Goal: Task Accomplishment & Management: Manage account settings

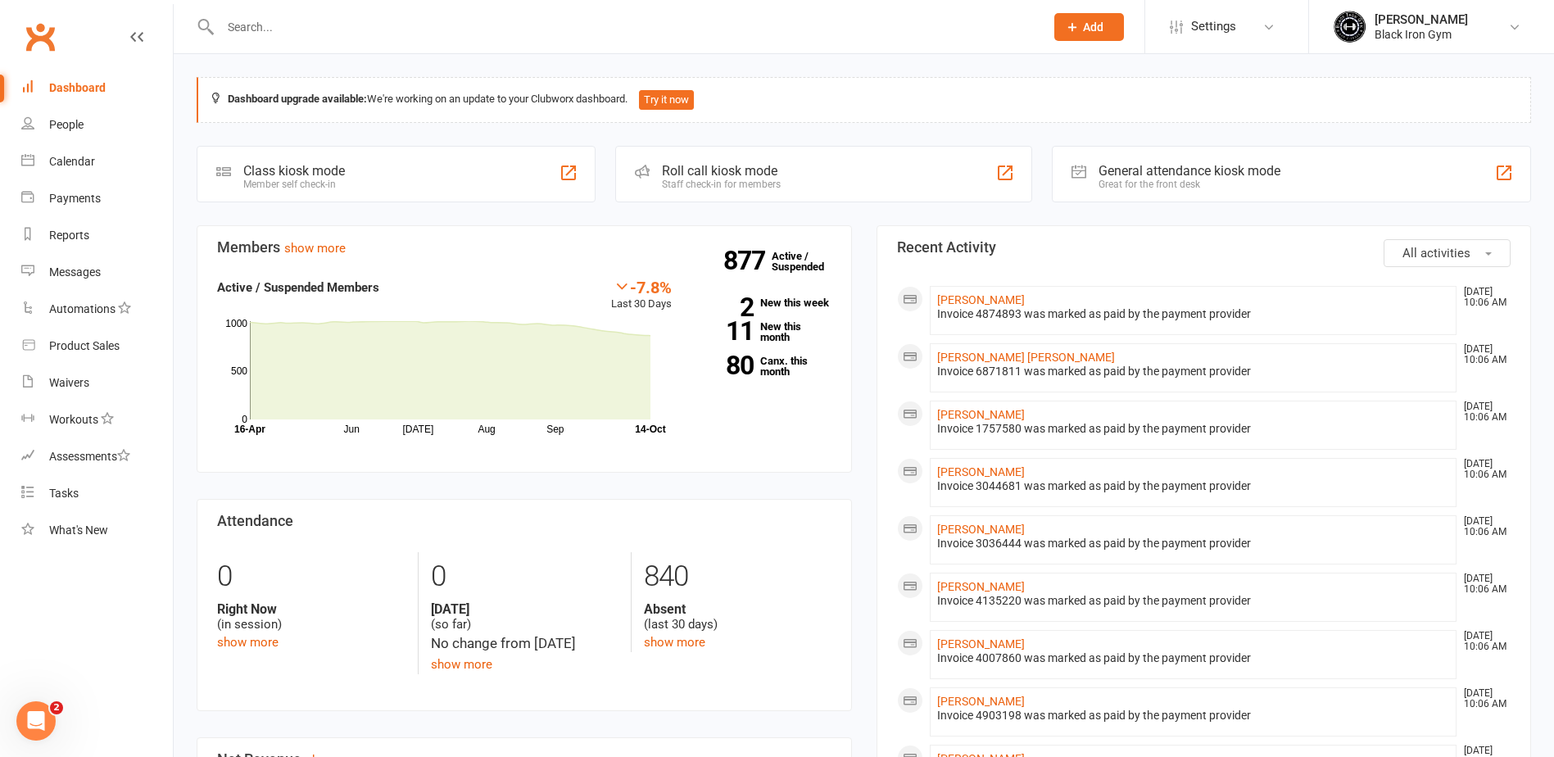
click at [312, 16] on input "text" at bounding box center [623, 27] width 817 height 23
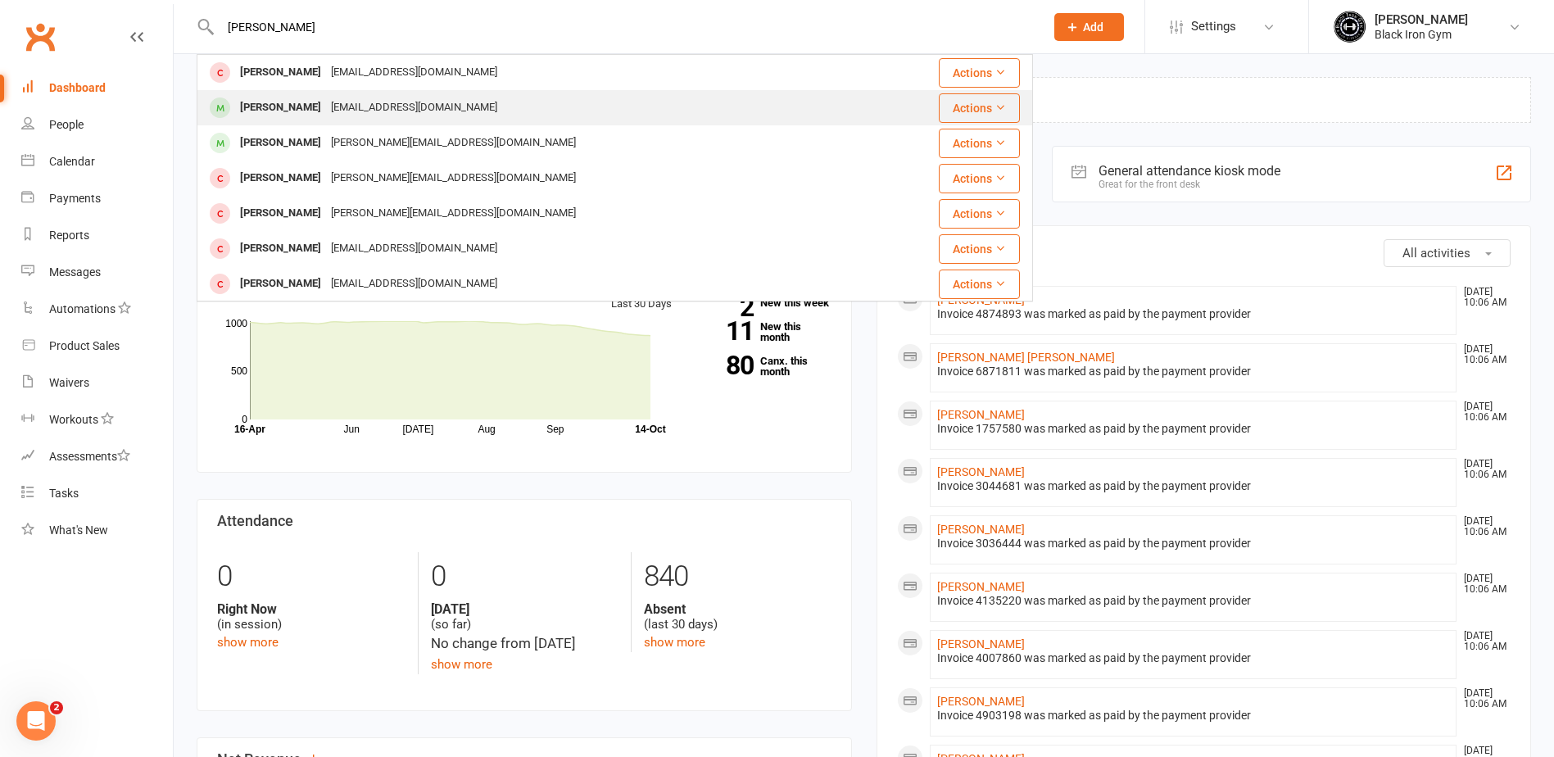
type input "[PERSON_NAME]"
click at [486, 109] on div "[PERSON_NAME] [EMAIL_ADDRESS][DOMAIN_NAME]" at bounding box center [545, 108] width 694 height 34
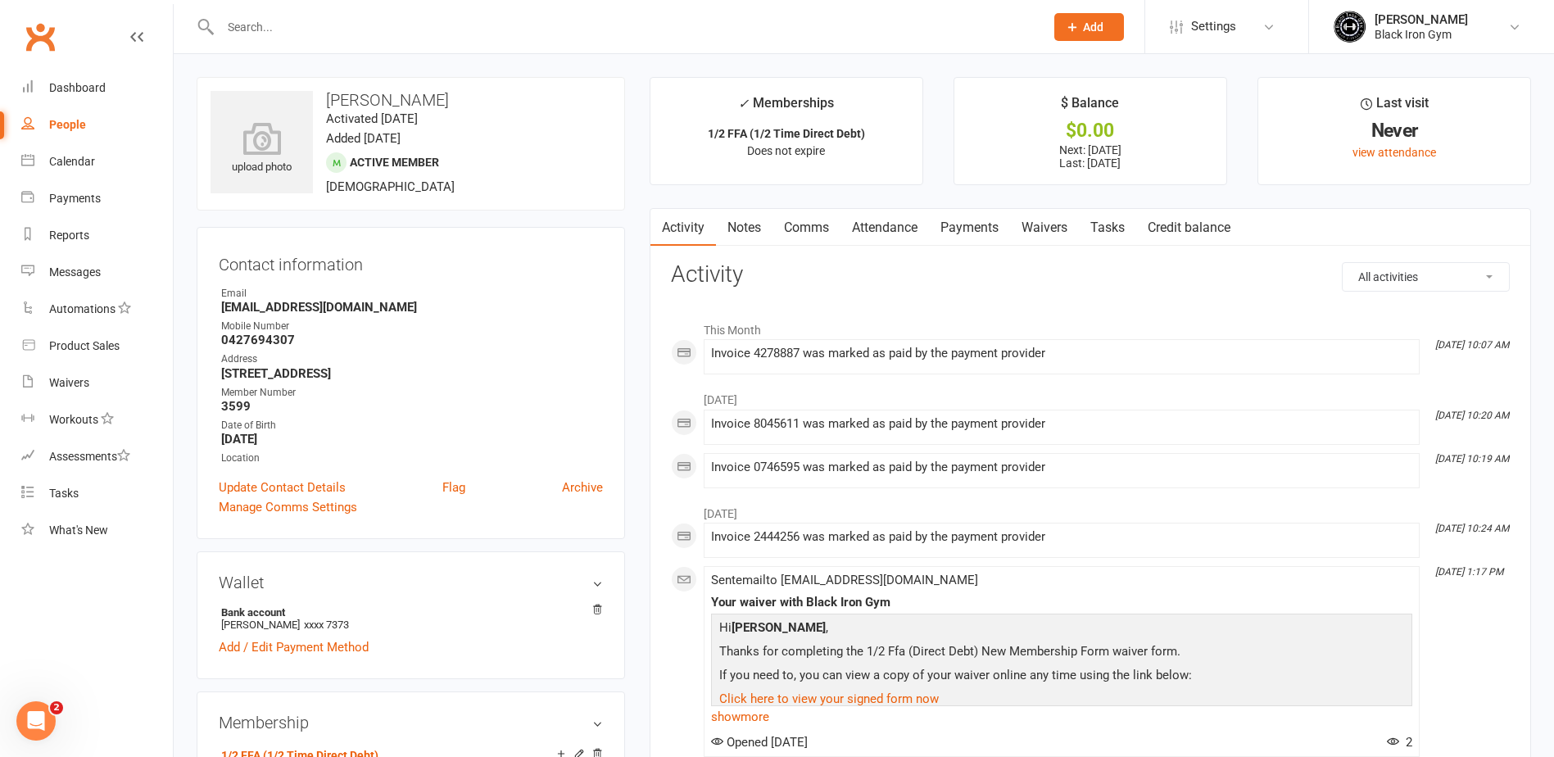
click at [966, 233] on link "Payments" at bounding box center [969, 228] width 81 height 38
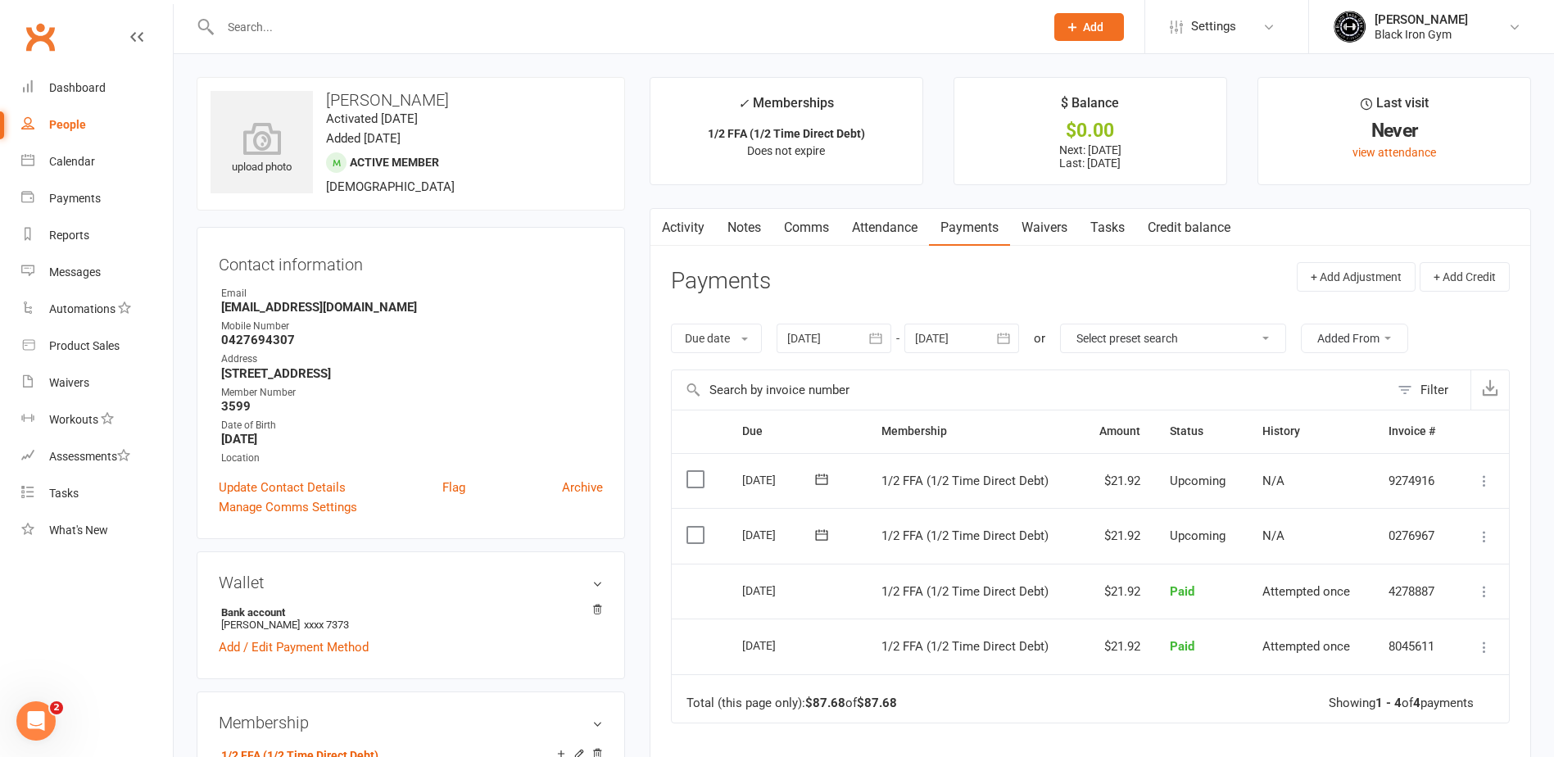
click at [644, 442] on main "✓ Memberships 1/2 FFA (1/2 Time Direct Debt) Does not expire $ Balance $0.00 Ne…" at bounding box center [1090, 526] width 906 height 899
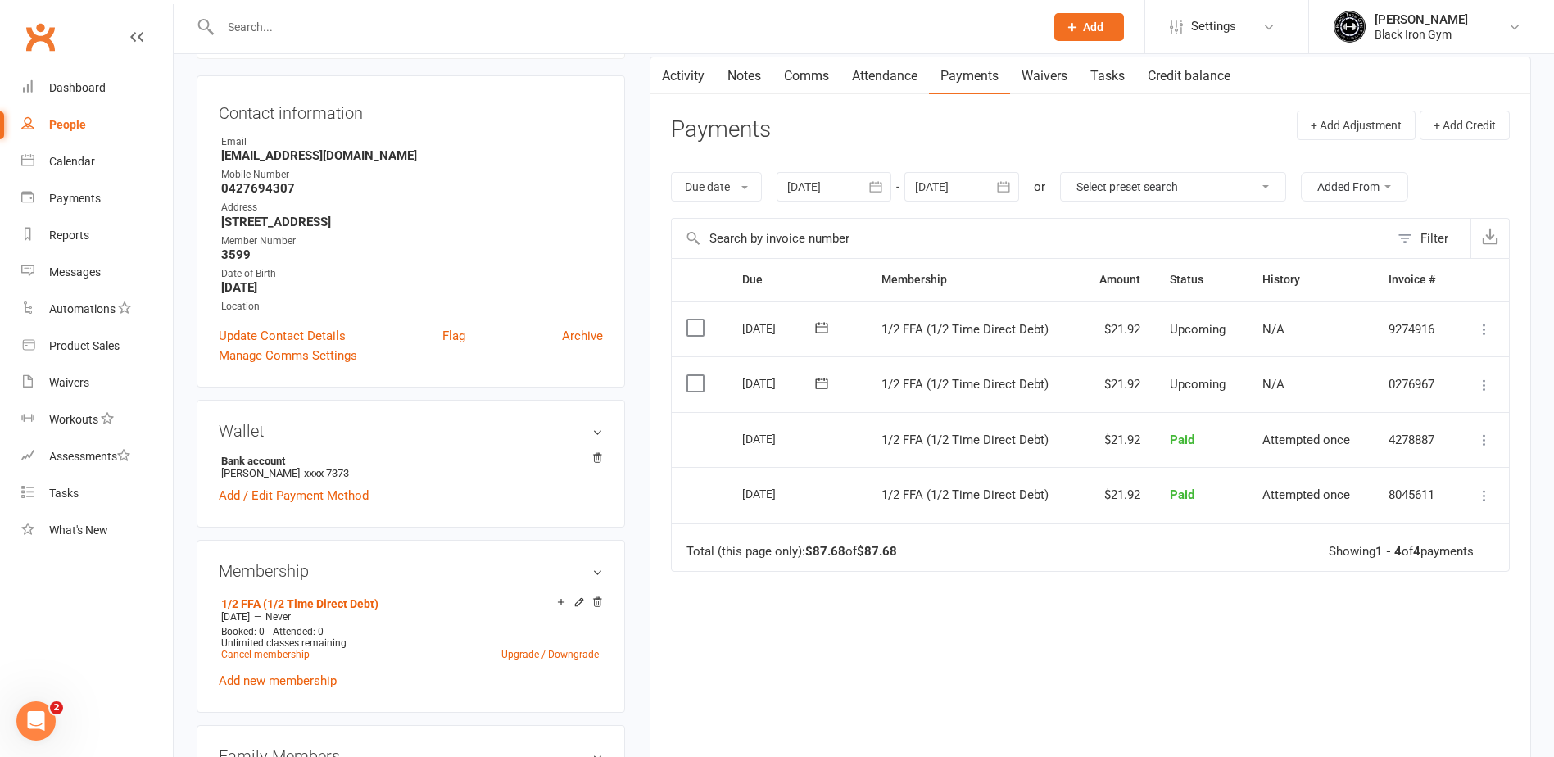
scroll to position [164, 0]
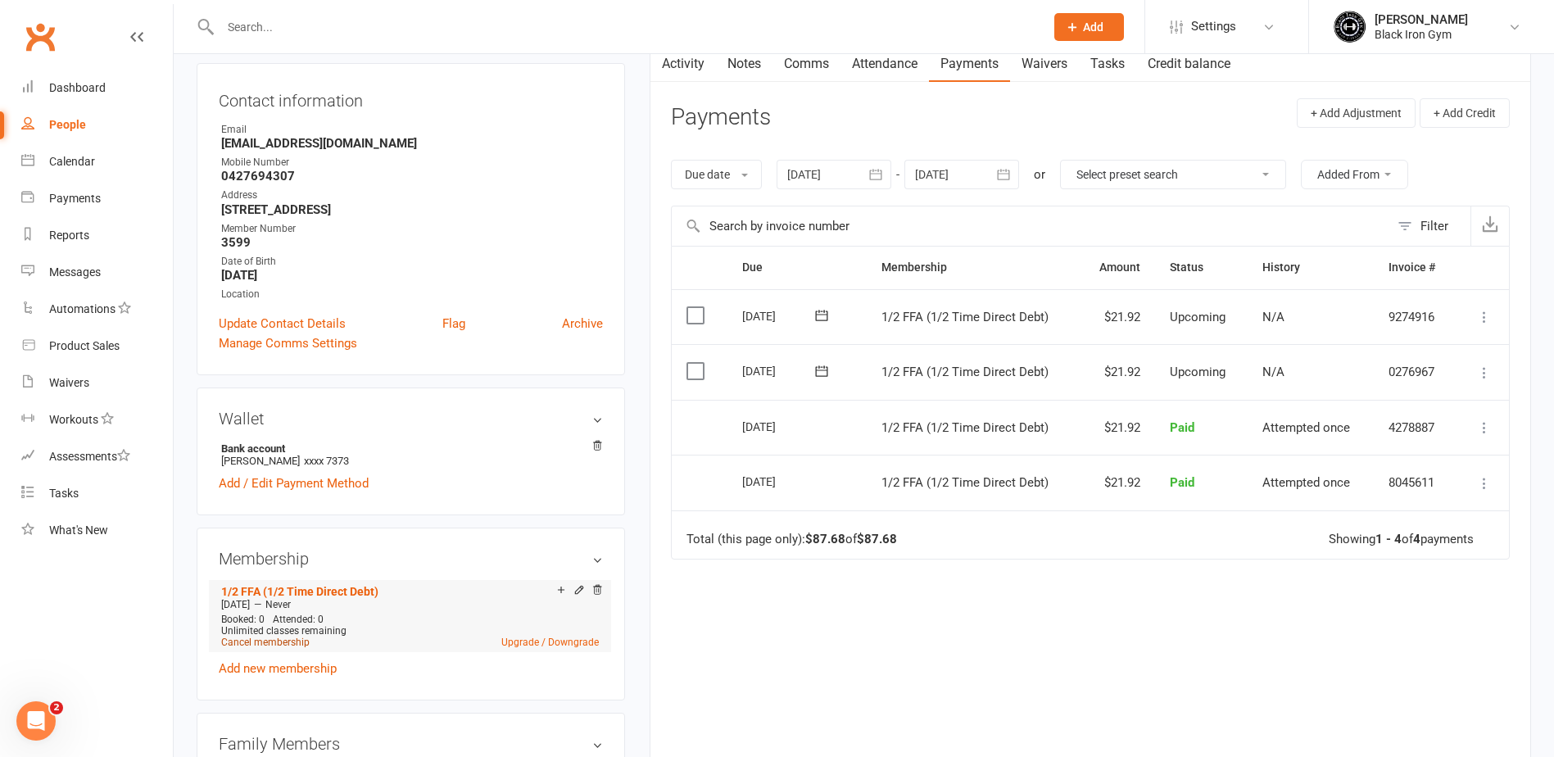
click at [274, 645] on link "Cancel membership" at bounding box center [265, 641] width 88 height 11
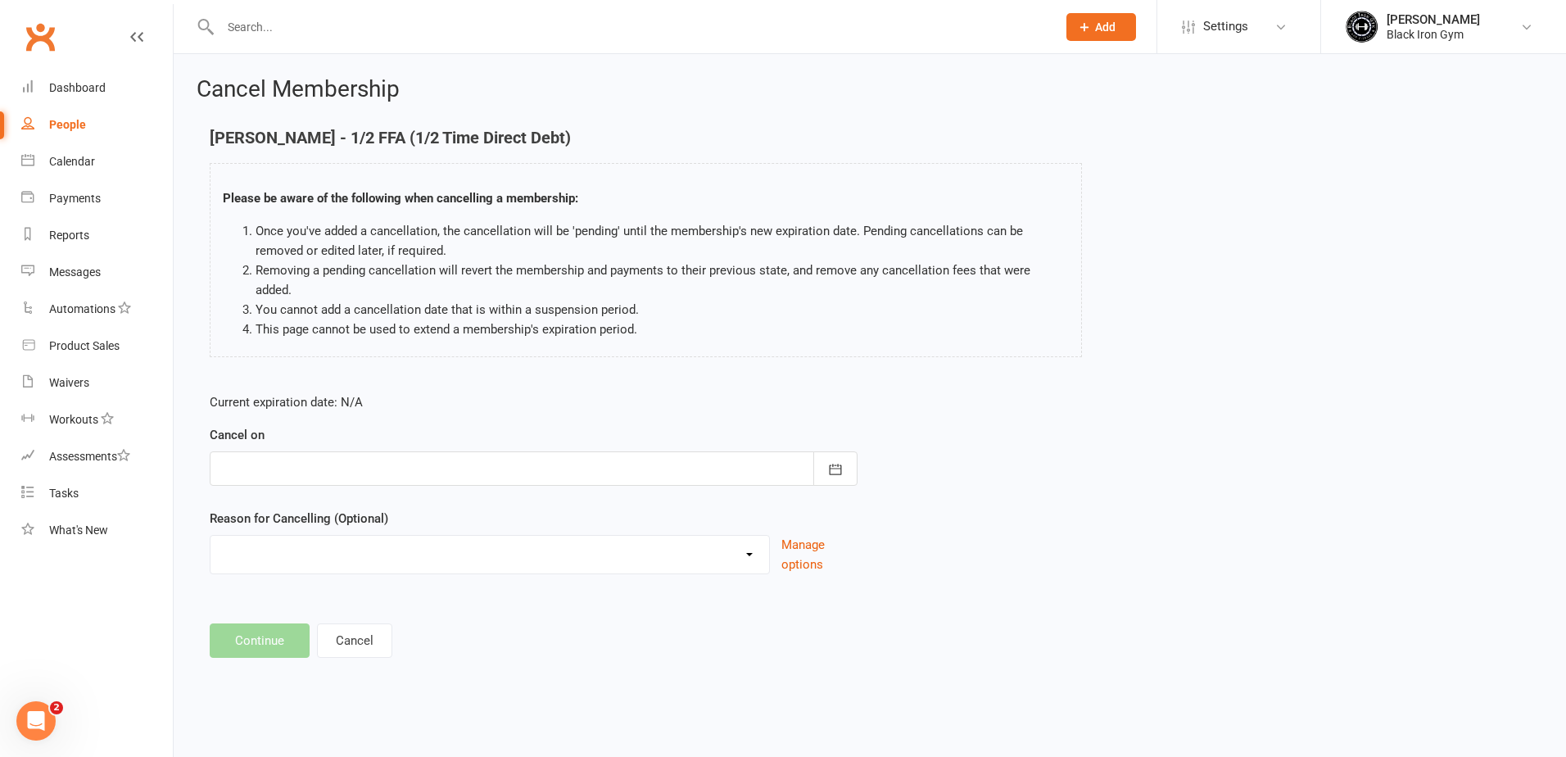
click at [348, 457] on div at bounding box center [534, 468] width 648 height 34
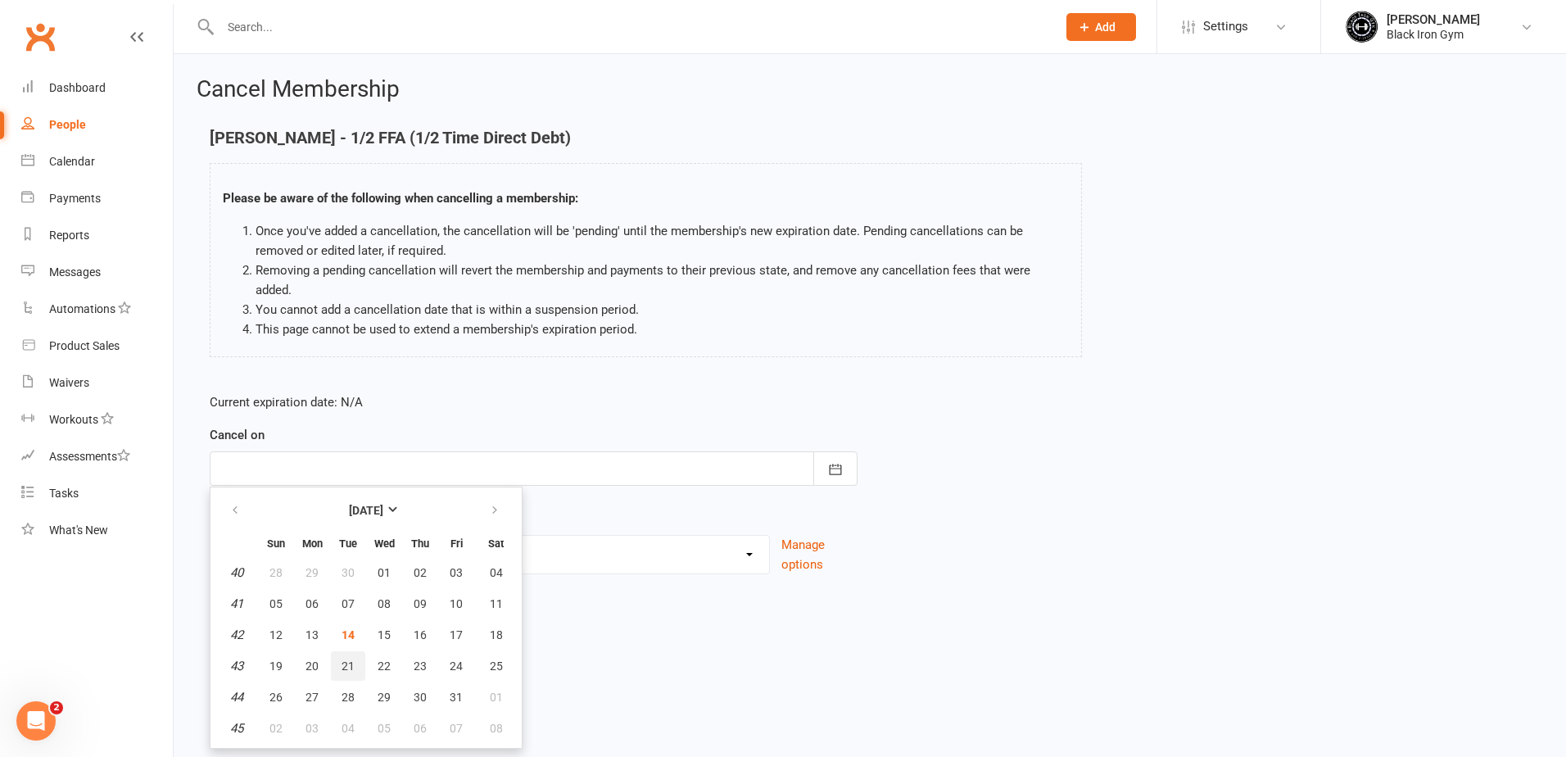
click at [351, 659] on span "21" at bounding box center [348, 665] width 13 height 13
type input "[DATE]"
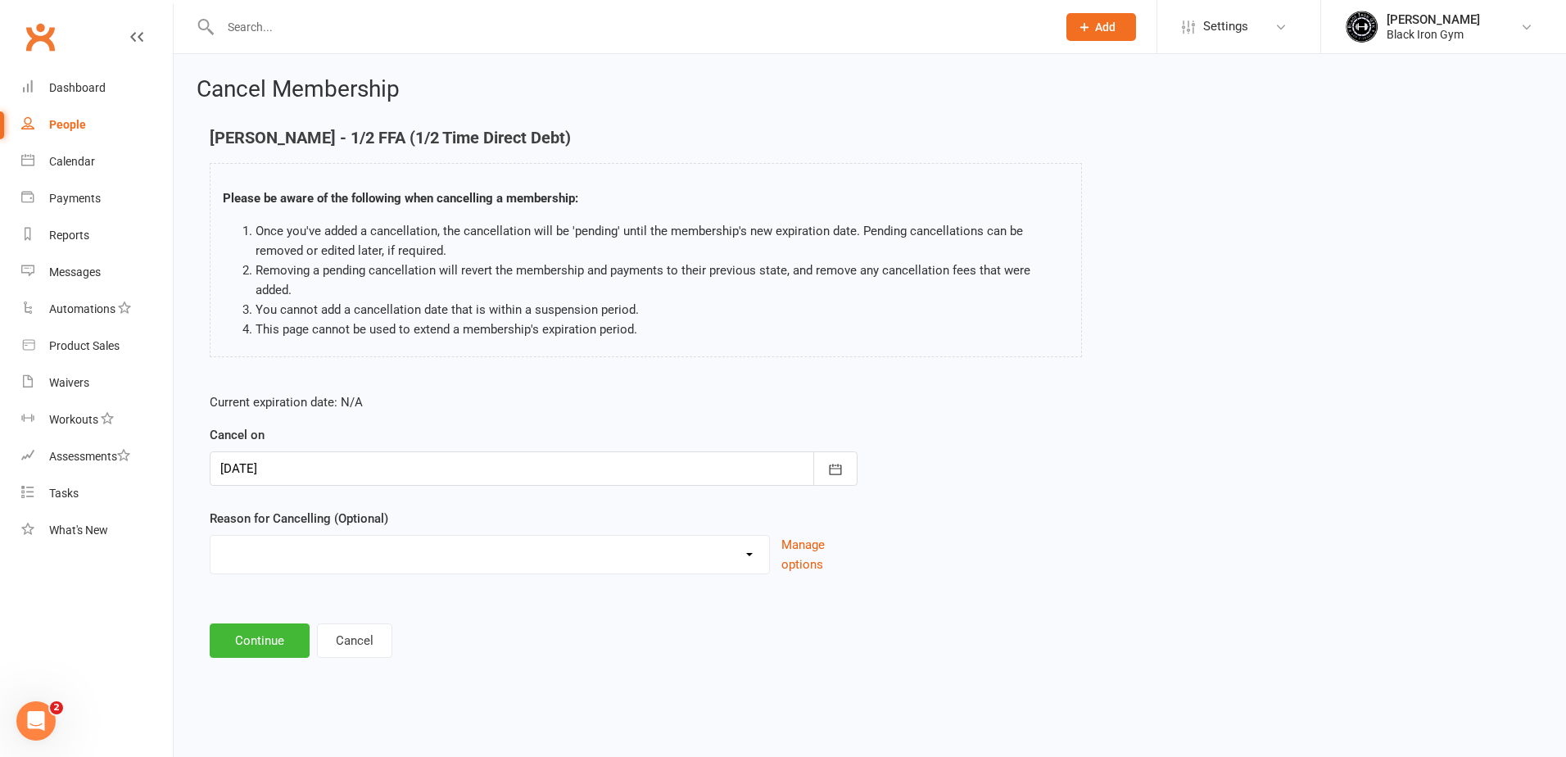
click at [346, 536] on select "CHANGED TO UPFRONT CHANGED TO WHITEHAVEN 12 MONTHS EMAILED EXCESSIVE DEFULTS NO…" at bounding box center [490, 552] width 559 height 33
select select "2"
click at [211, 536] on select "CHANGED TO UPFRONT CHANGED TO WHITEHAVEN 12 MONTHS EMAILED EXCESSIVE DEFULTS NO…" at bounding box center [490, 552] width 559 height 33
click at [224, 623] on button "Continue" at bounding box center [260, 640] width 100 height 34
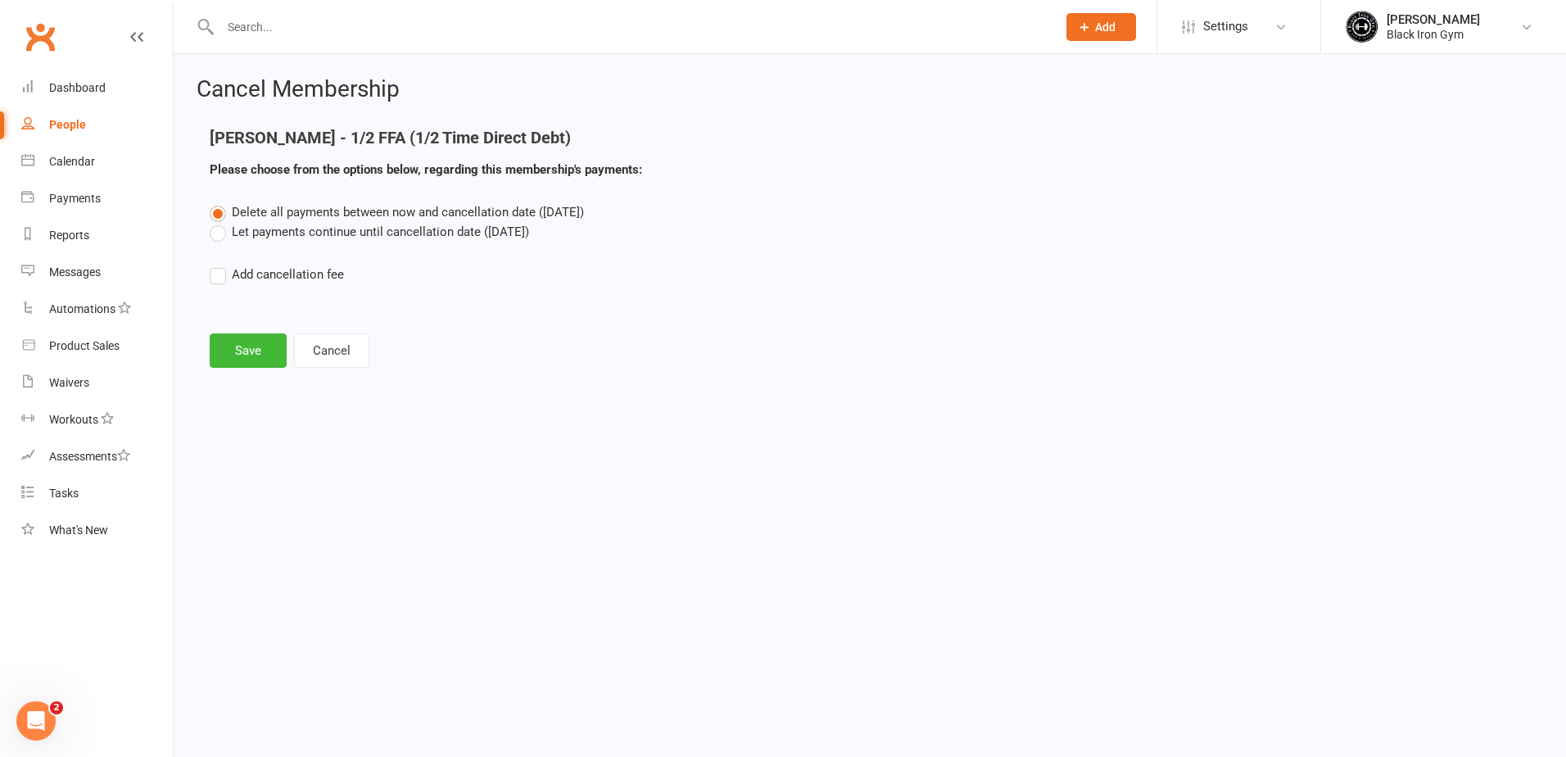
click at [220, 238] on label "Let payments continue until cancellation date ([DATE])" at bounding box center [369, 232] width 319 height 20
click at [220, 222] on input "Let payments continue until cancellation date ([DATE])" at bounding box center [215, 222] width 11 height 0
click at [229, 361] on button "Save" at bounding box center [248, 350] width 77 height 34
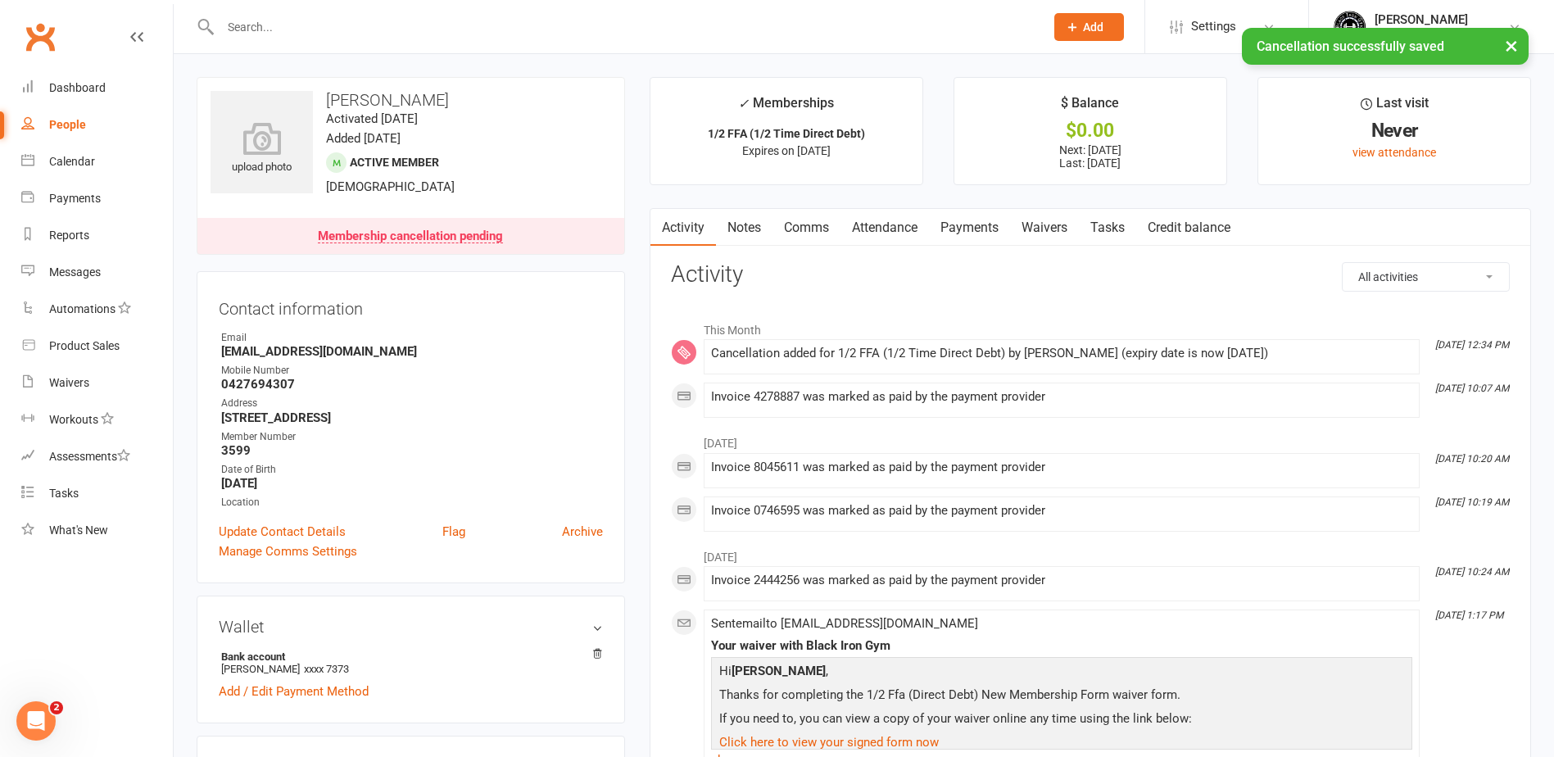
click at [979, 235] on link "Payments" at bounding box center [969, 228] width 81 height 38
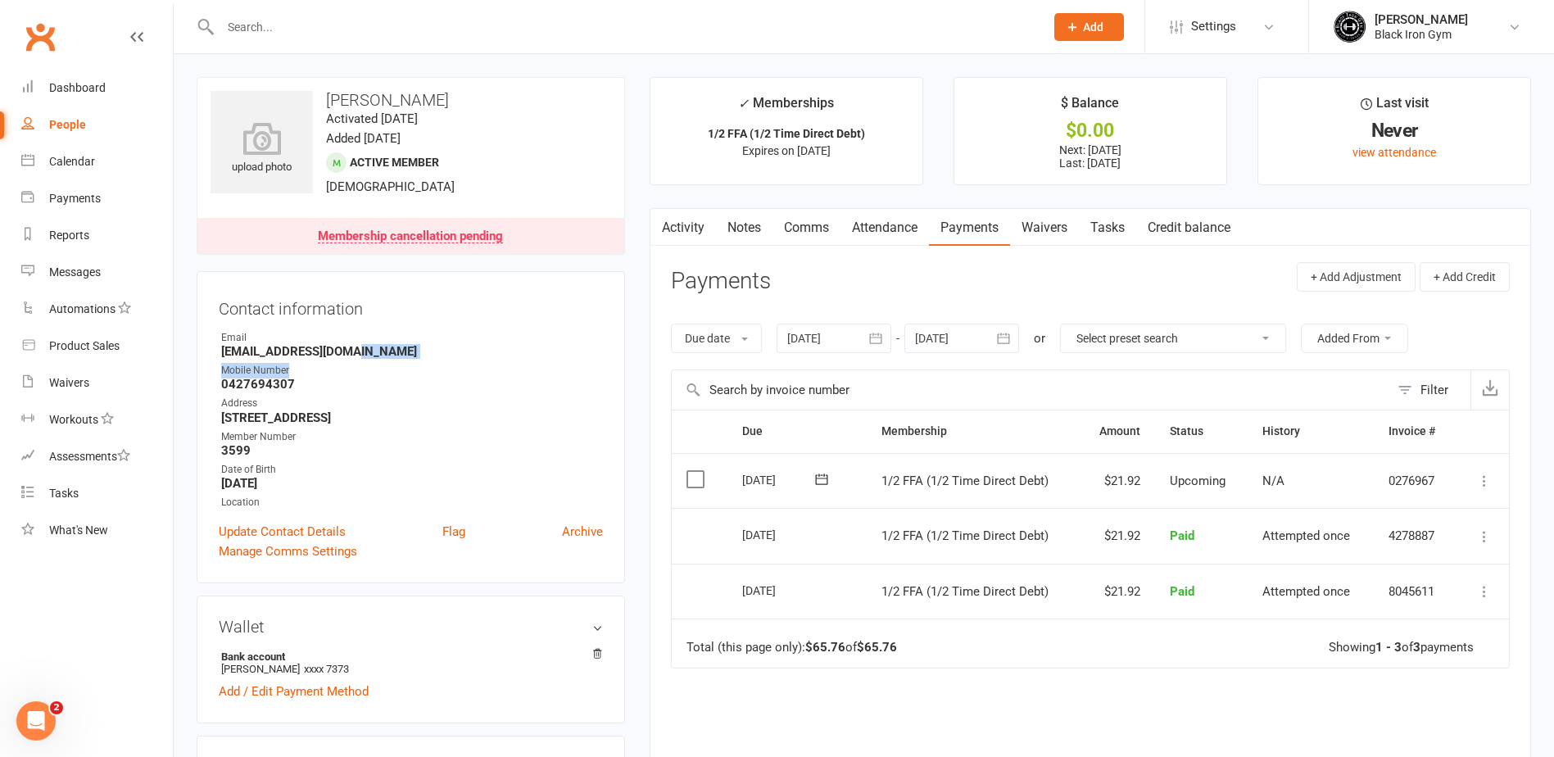
drag, startPoint x: 365, startPoint y: 355, endPoint x: 310, endPoint y: 355, distance: 54.9
click at [306, 358] on strong "[EMAIL_ADDRESS][DOMAIN_NAME]" at bounding box center [412, 351] width 382 height 15
drag, startPoint x: 310, startPoint y: 355, endPoint x: 369, endPoint y: 375, distance: 61.4
click at [369, 375] on div "Mobile Number" at bounding box center [412, 371] width 382 height 16
drag, startPoint x: 369, startPoint y: 357, endPoint x: 219, endPoint y: 355, distance: 149.9
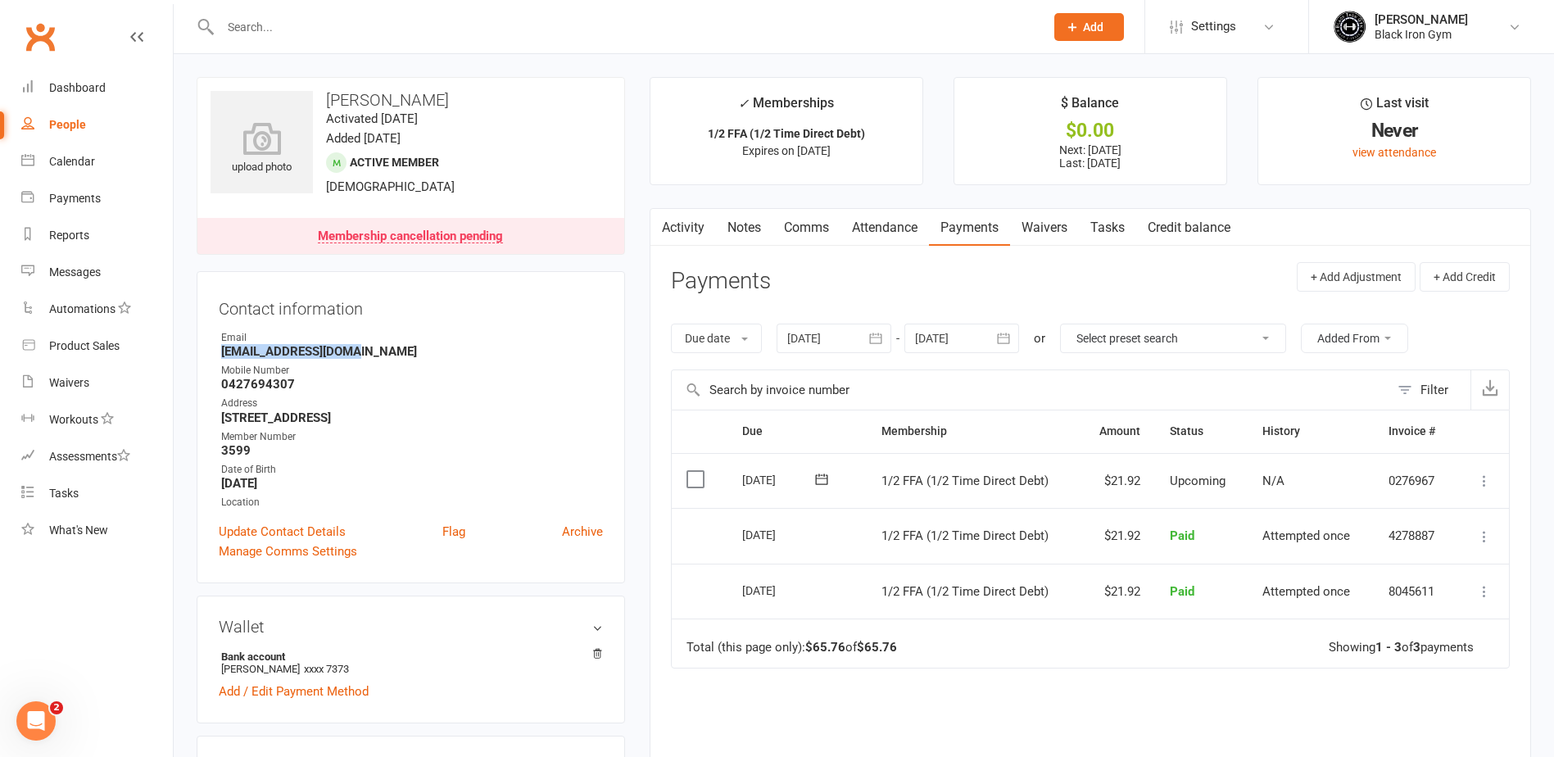
click at [219, 355] on li "Email [EMAIL_ADDRESS][DOMAIN_NAME]" at bounding box center [411, 344] width 384 height 29
copy strong "[EMAIL_ADDRESS][DOMAIN_NAME]"
click at [350, 392] on strong "0427694307" at bounding box center [412, 384] width 382 height 15
drag, startPoint x: 297, startPoint y: 386, endPoint x: 220, endPoint y: 387, distance: 76.2
click at [220, 387] on li "Mobile Number [PHONE_NUMBER]" at bounding box center [411, 377] width 384 height 29
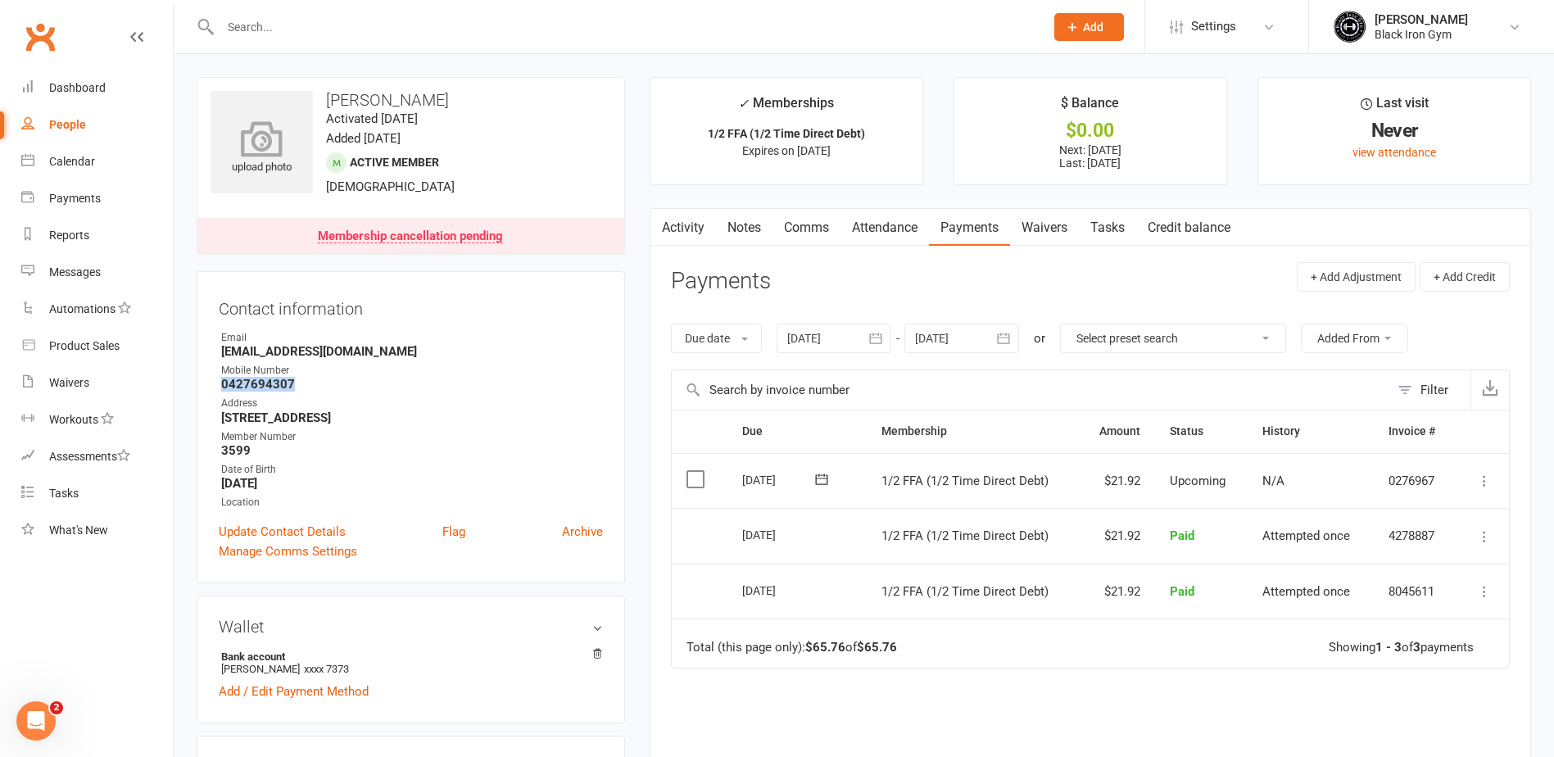
copy strong "0427694307"
click at [410, 446] on strong "3599" at bounding box center [412, 450] width 382 height 15
drag, startPoint x: 446, startPoint y: 421, endPoint x: 222, endPoint y: 419, distance: 223.6
click at [222, 419] on strong "[STREET_ADDRESS]" at bounding box center [412, 417] width 382 height 15
copy strong "[STREET_ADDRESS]"
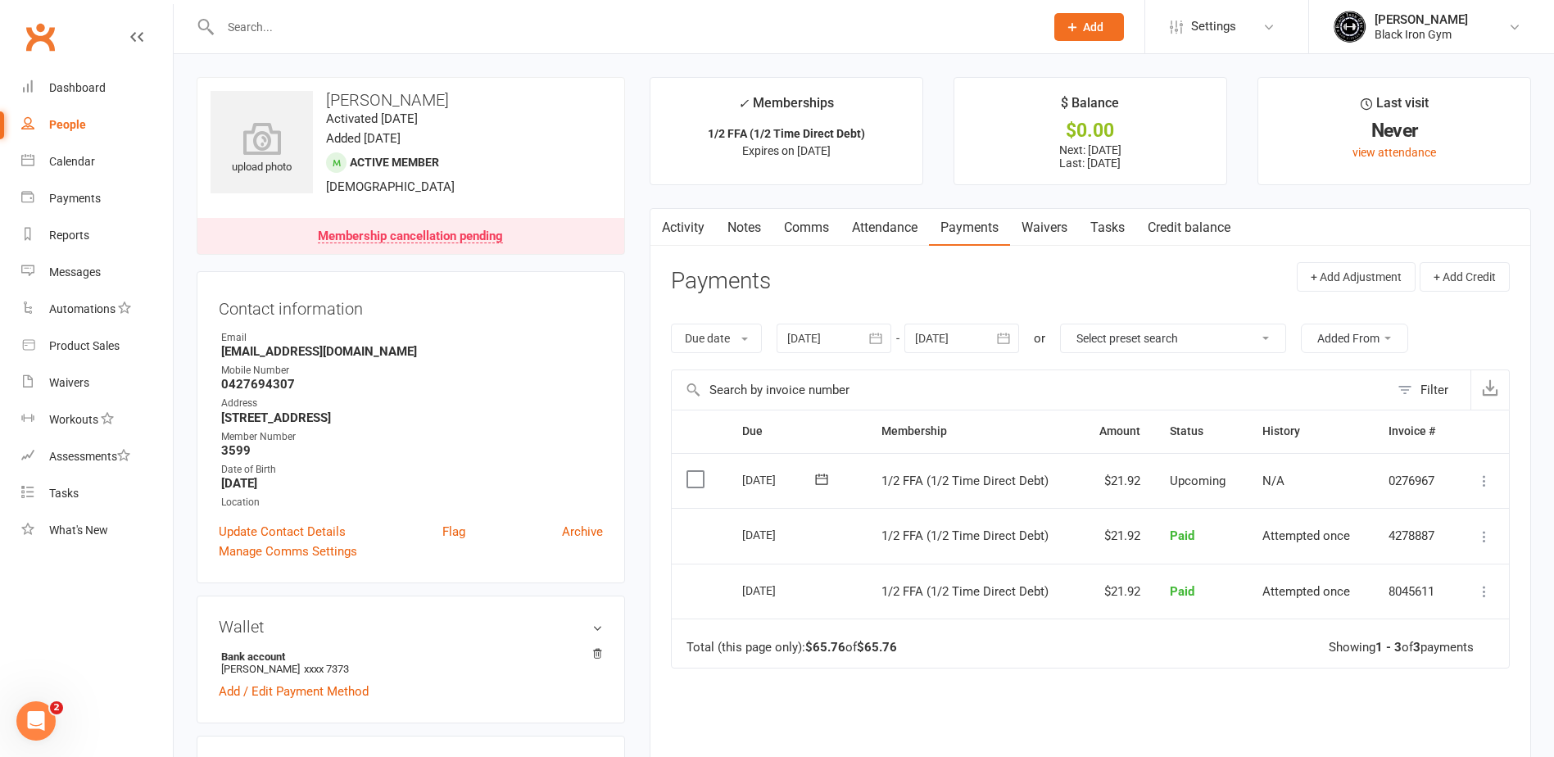
click at [520, 403] on div "Address" at bounding box center [412, 404] width 382 height 16
